Goal: Task Accomplishment & Management: Manage account settings

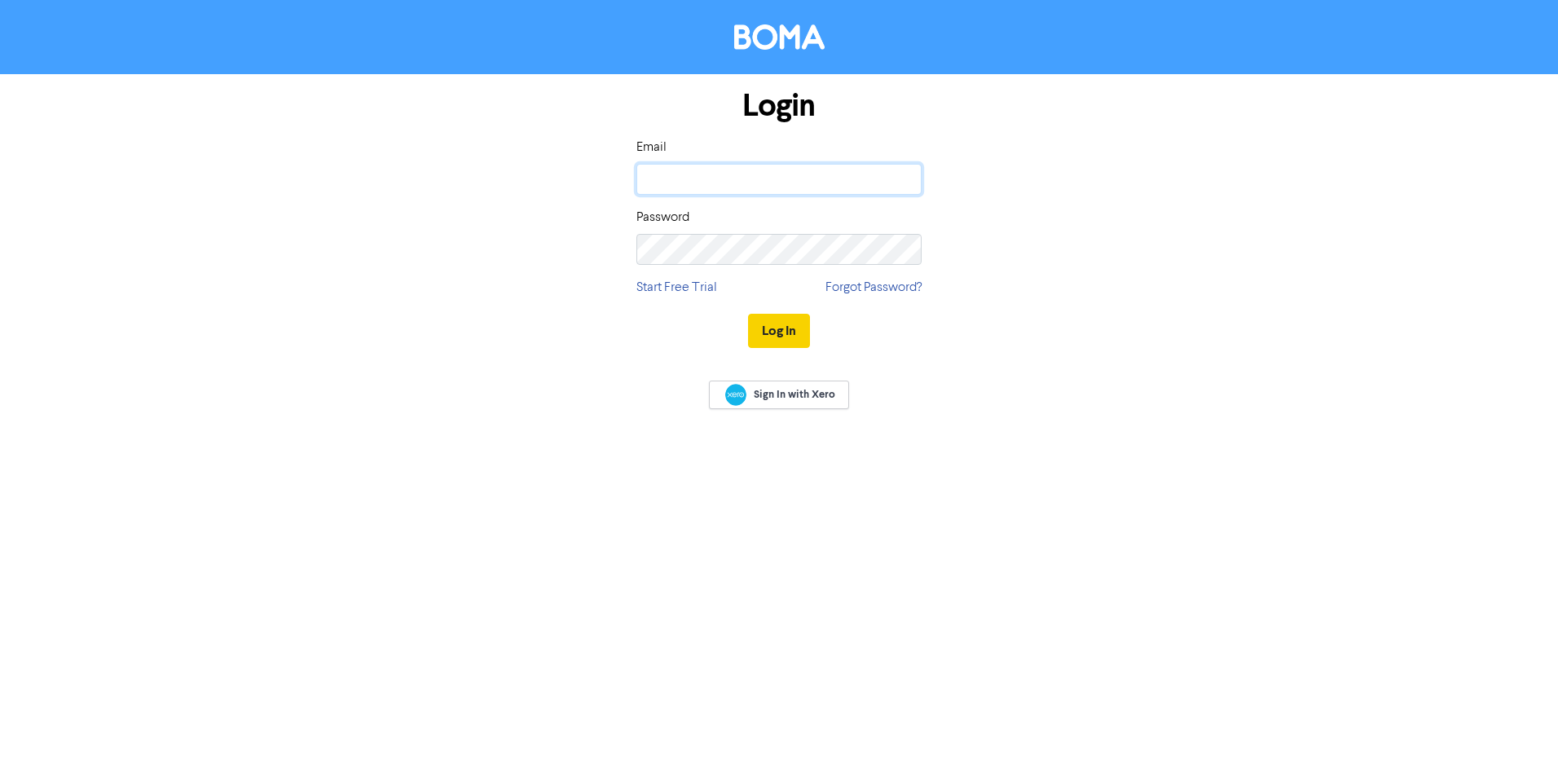
type input "[PERSON_NAME][EMAIL_ADDRESS][PERSON_NAME][DOMAIN_NAME]"
click at [784, 331] on button "Log In" at bounding box center [779, 331] width 62 height 35
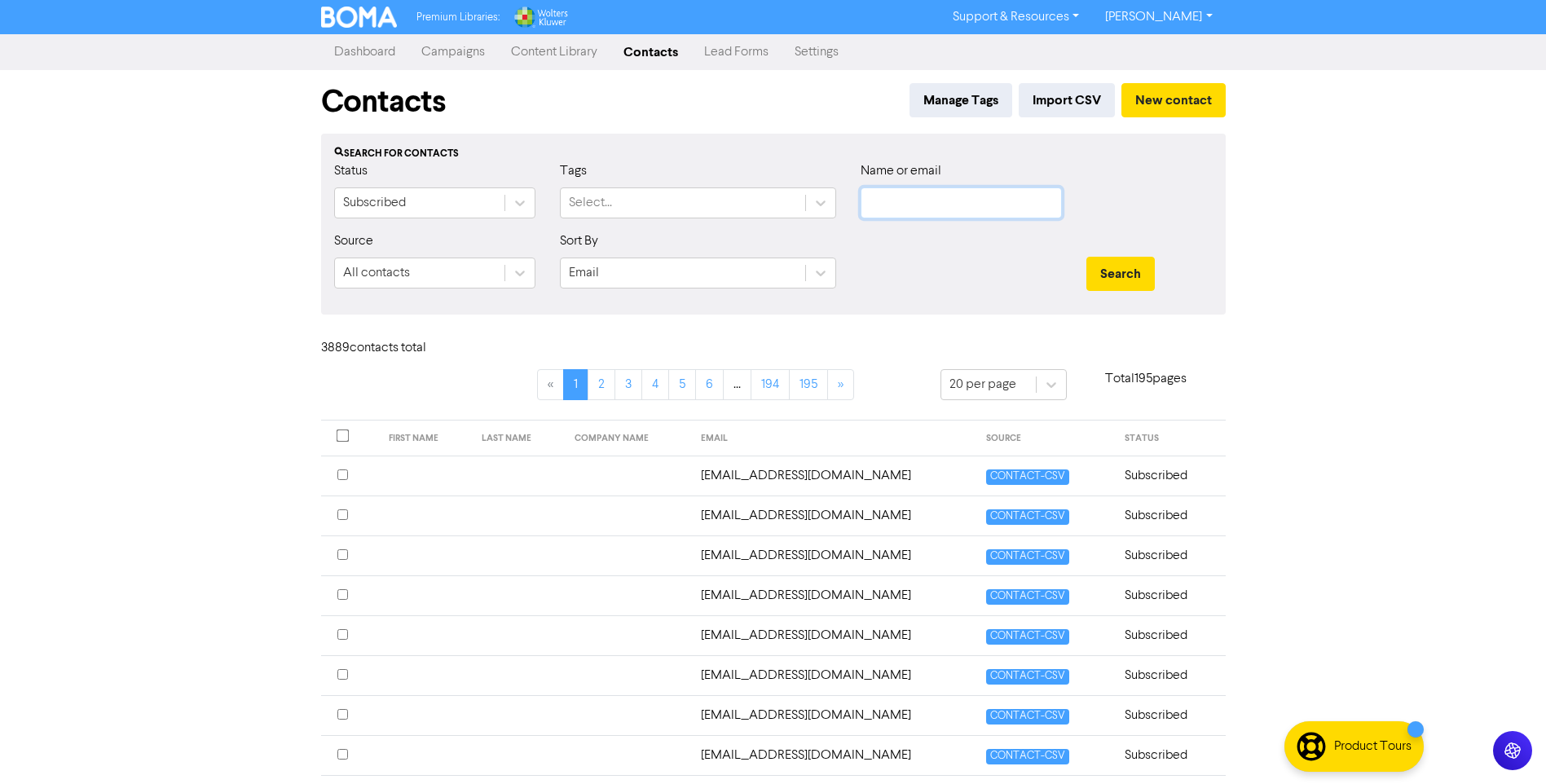
click at [964, 210] on input "text" at bounding box center [961, 203] width 201 height 31
paste input "[PERSON_NAME][EMAIL_ADDRESS][DOMAIN_NAME]"
type input "[PERSON_NAME][EMAIL_ADDRESS][DOMAIN_NAME]"
click at [1123, 280] on button "Search" at bounding box center [1120, 274] width 68 height 35
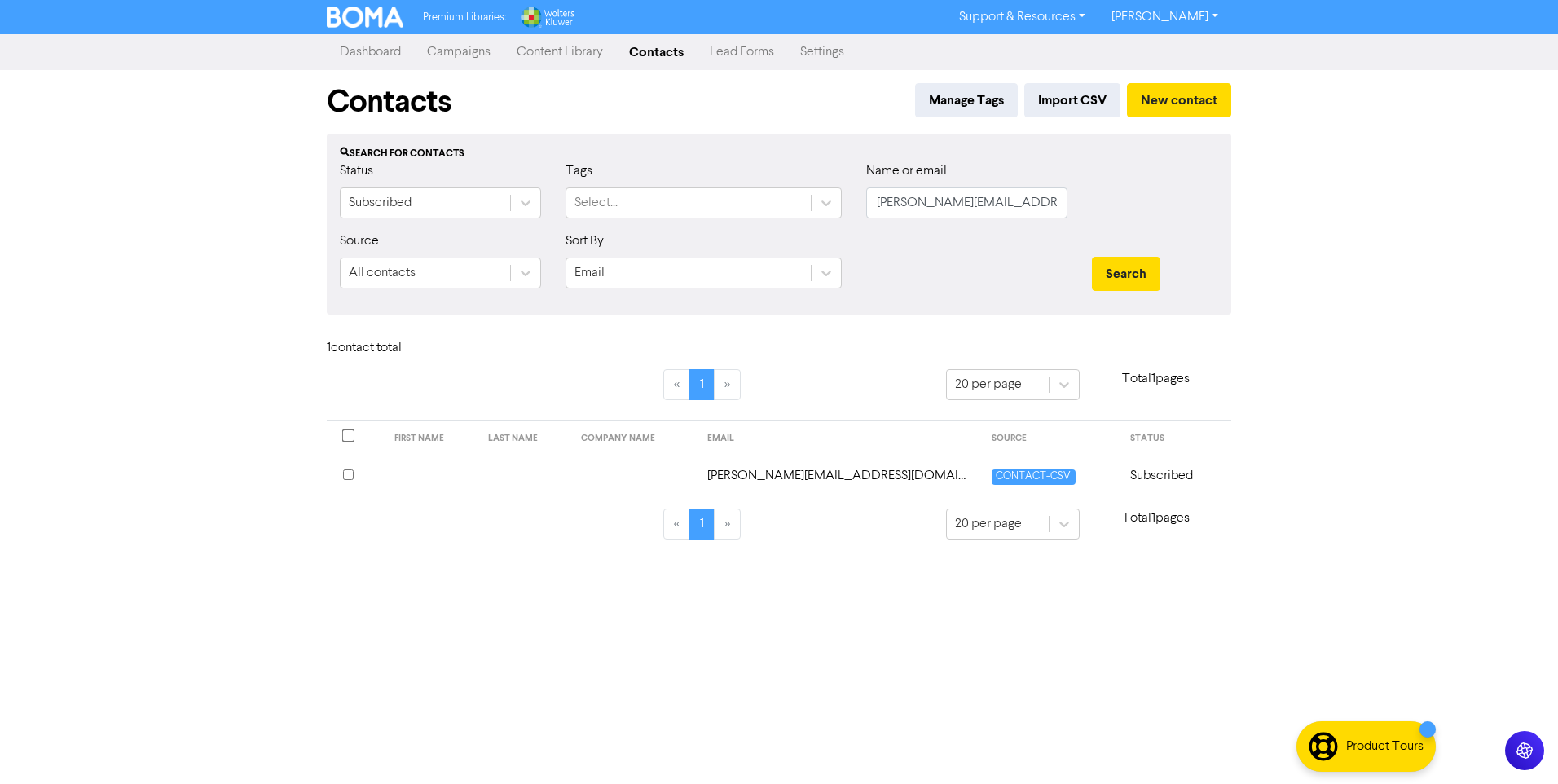
click at [803, 473] on td "[PERSON_NAME][EMAIL_ADDRESS][DOMAIN_NAME]" at bounding box center [840, 475] width 285 height 40
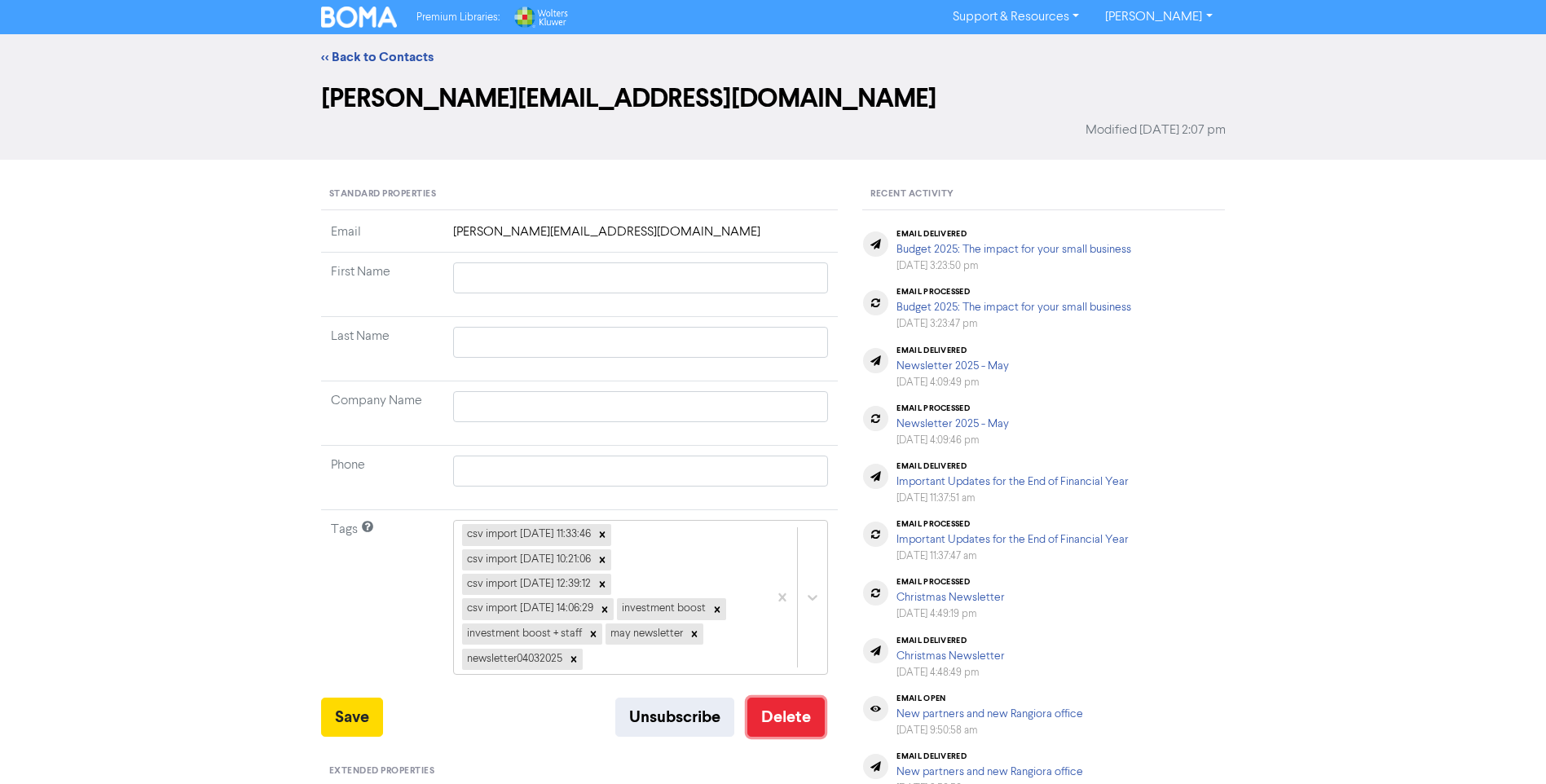
click at [791, 721] on button "Delete" at bounding box center [786, 716] width 77 height 39
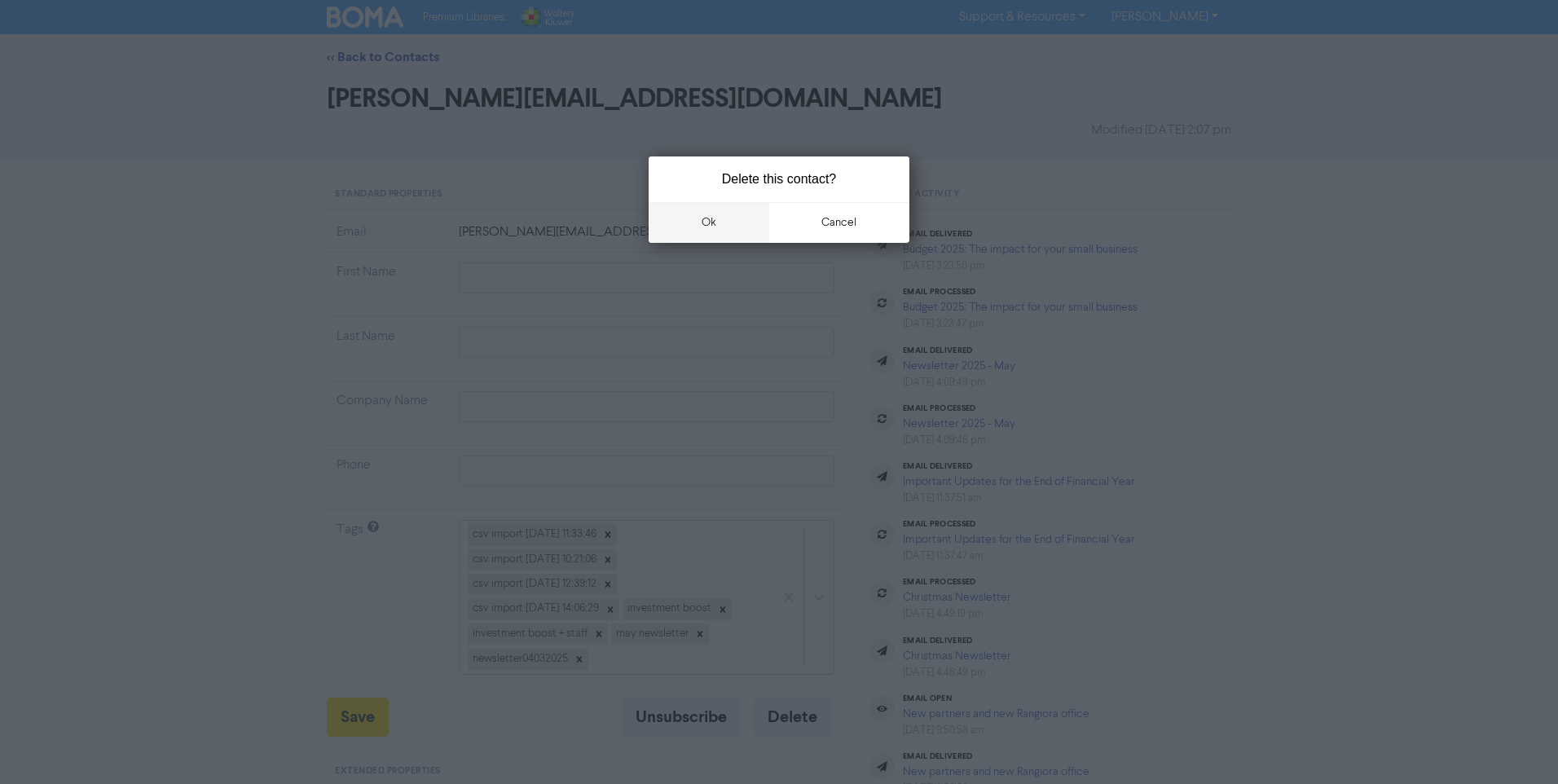
click at [728, 224] on button "ok" at bounding box center [709, 222] width 120 height 40
